Goal: Task Accomplishment & Management: Manage account settings

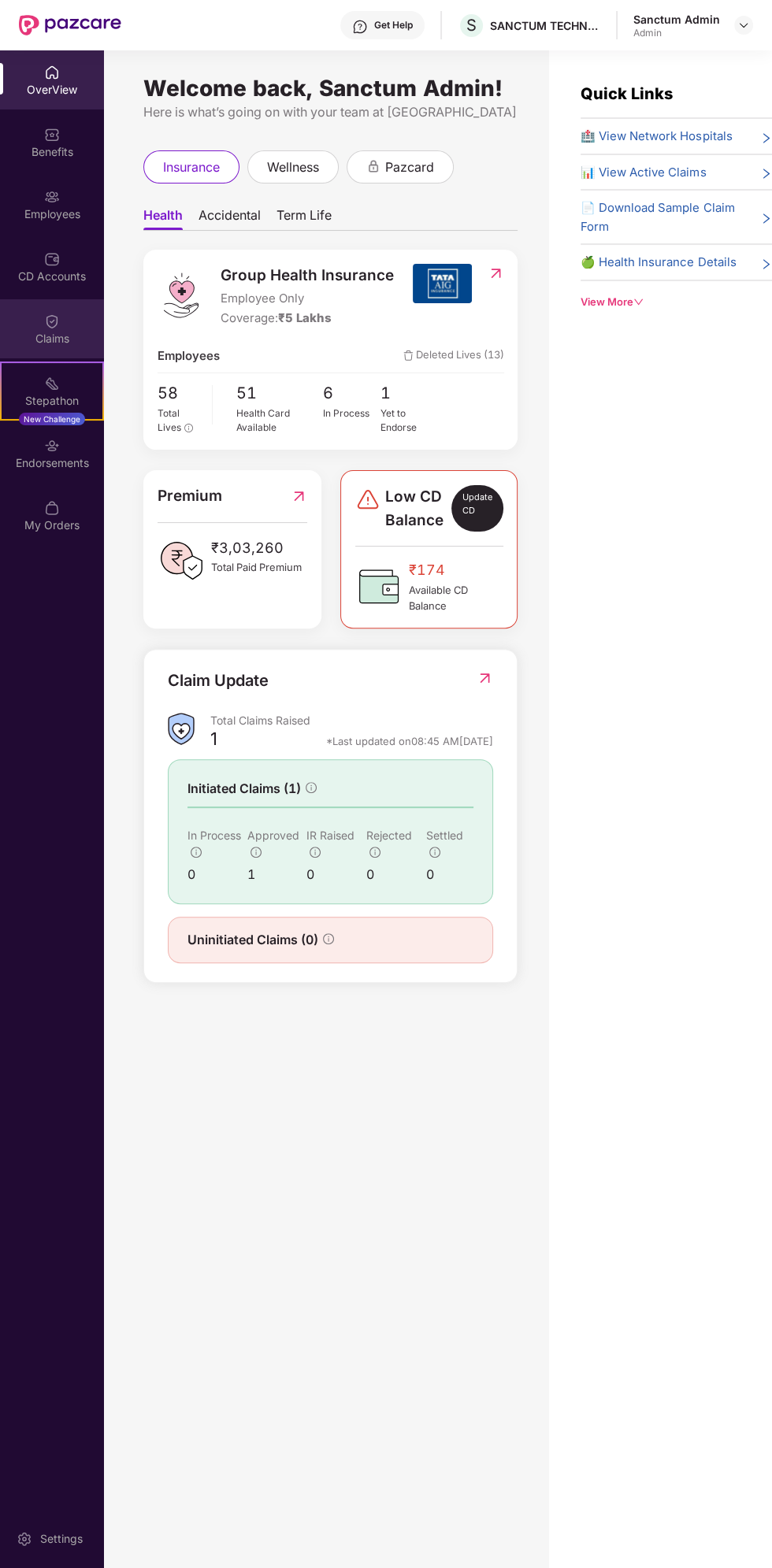
click at [48, 319] on img at bounding box center [52, 322] width 16 height 16
